Goal: Check status: Check status

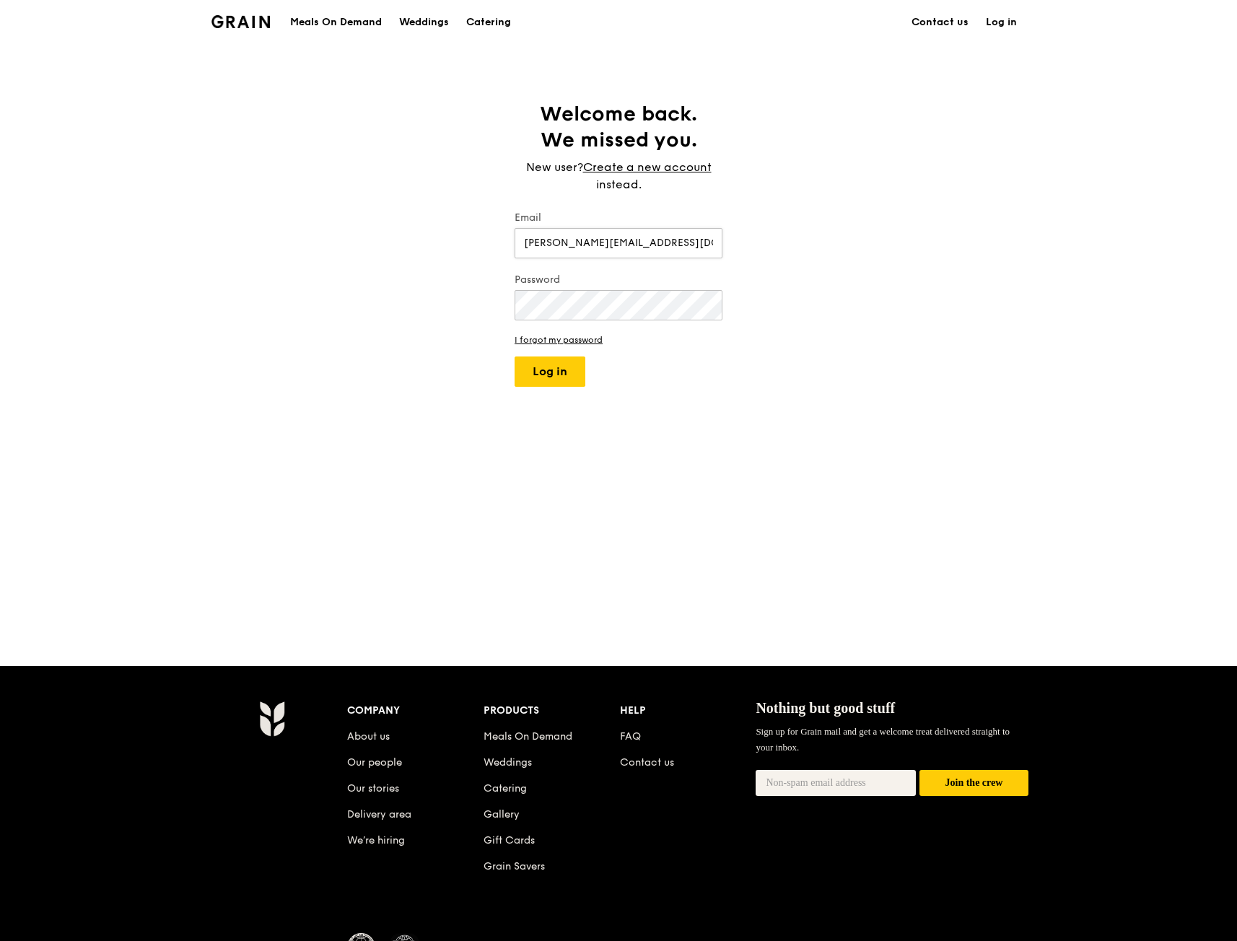
type input "[PERSON_NAME][EMAIL_ADDRESS][DOMAIN_NAME]"
click at [563, 364] on button "Log in" at bounding box center [550, 372] width 71 height 30
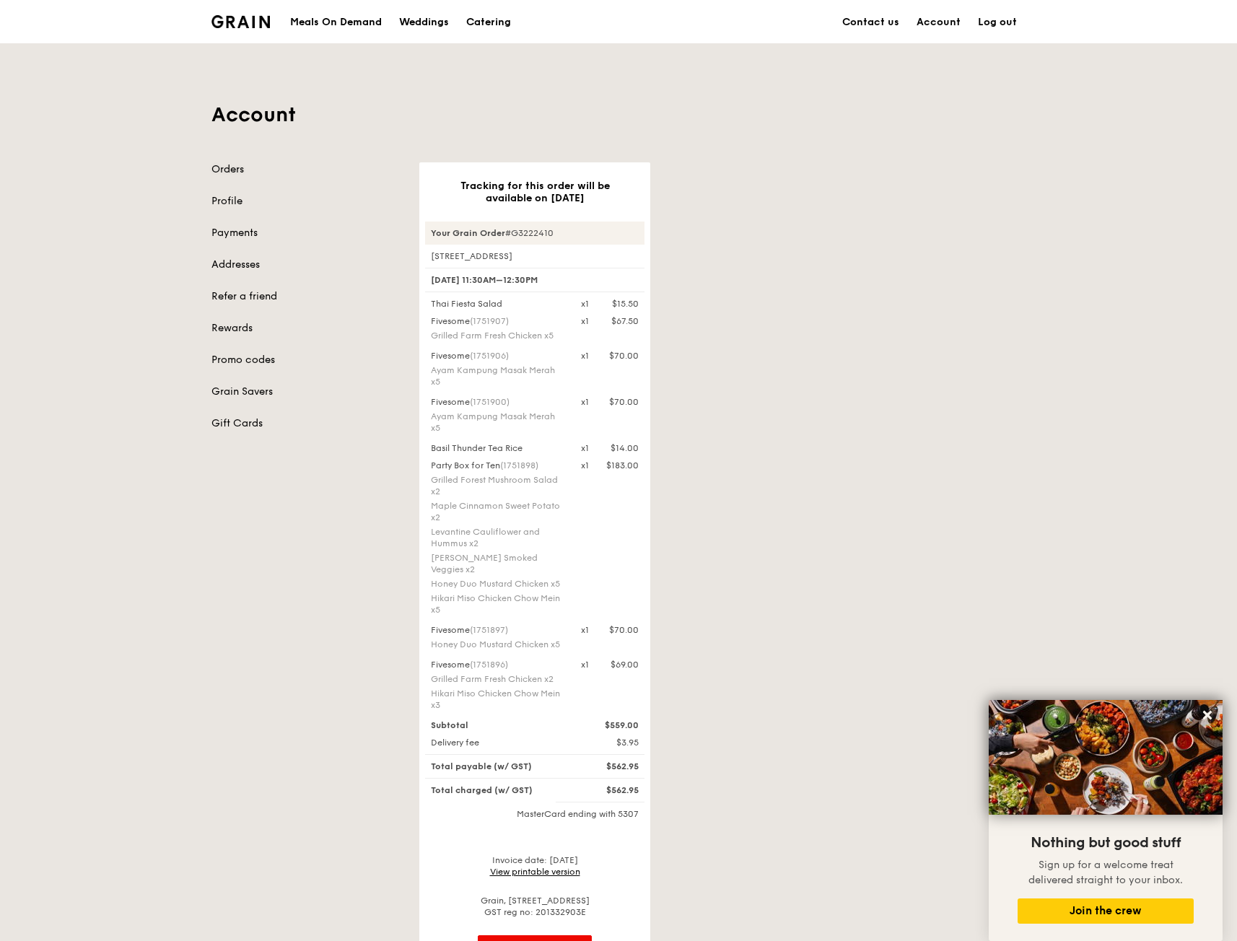
click at [243, 166] on link "Orders" at bounding box center [306, 169] width 191 height 14
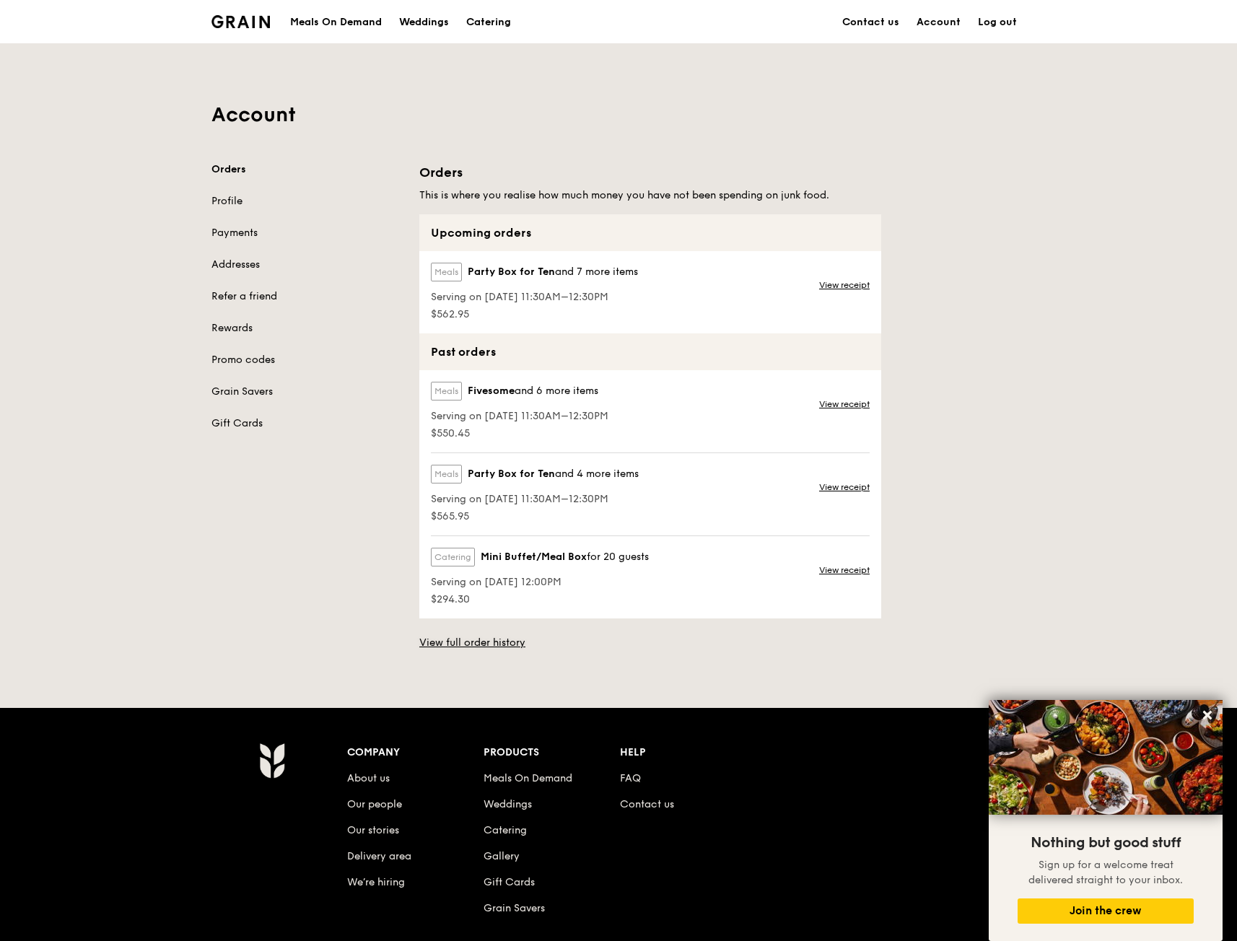
click at [497, 637] on link "View full order history" at bounding box center [472, 643] width 106 height 14
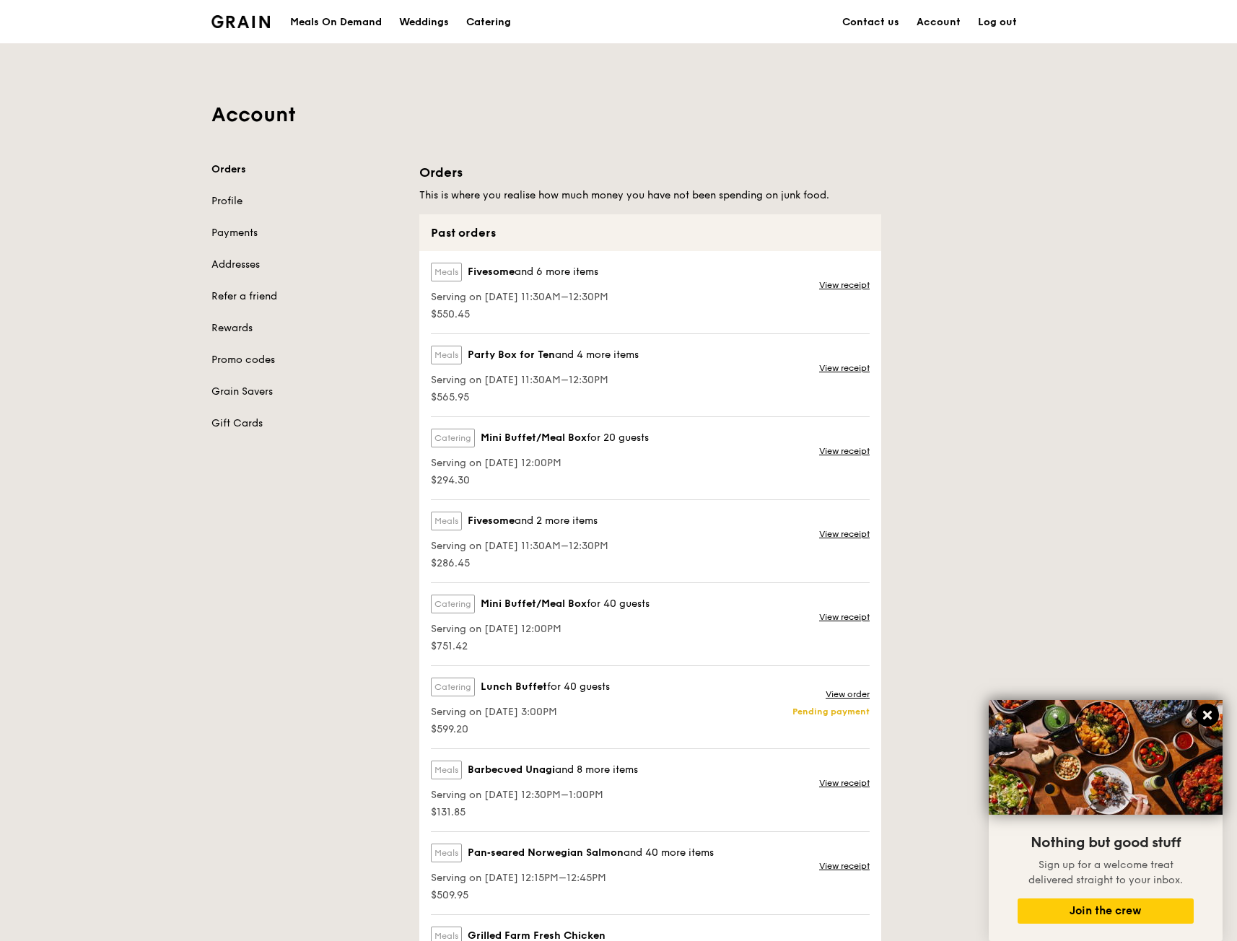
click at [1204, 718] on icon at bounding box center [1207, 715] width 9 height 9
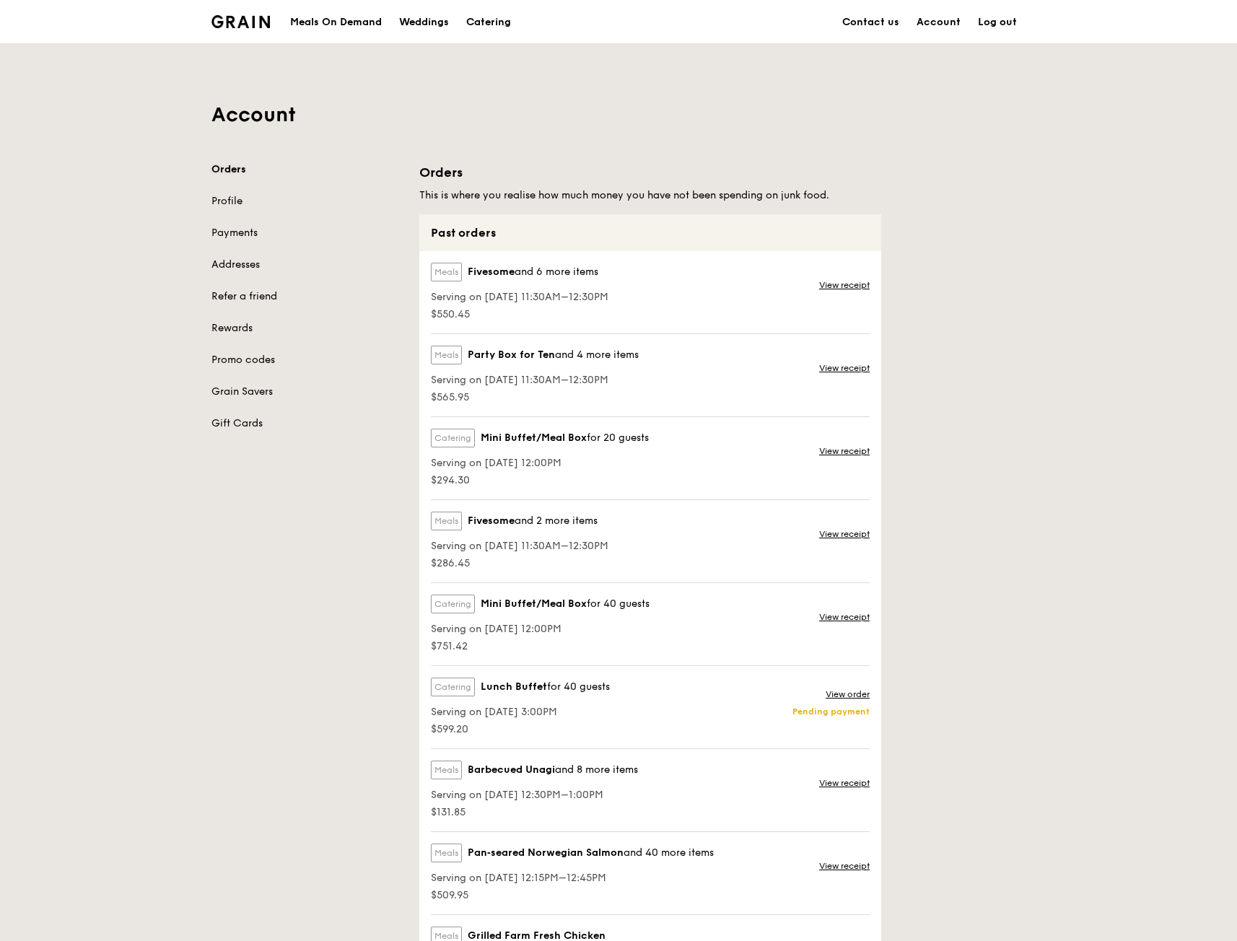
click at [230, 169] on link "Orders" at bounding box center [306, 169] width 191 height 14
